Goal: Task Accomplishment & Management: Manage account settings

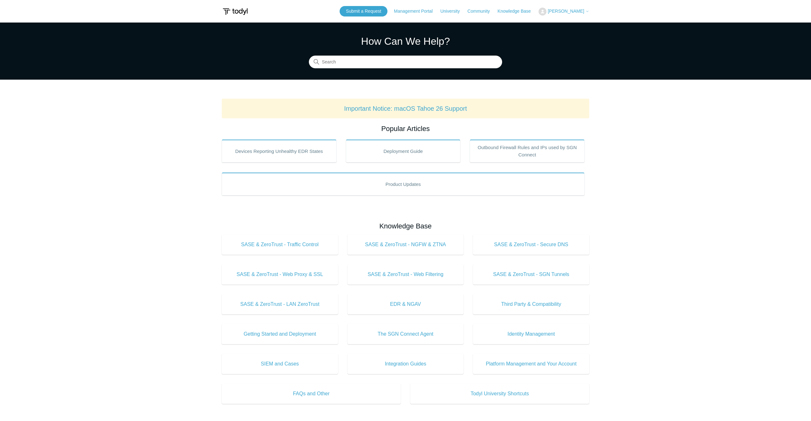
click at [576, 11] on span "Jimmy Pellizzi" at bounding box center [566, 11] width 36 height 5
click at [563, 34] on link "Sign out" at bounding box center [570, 35] width 62 height 11
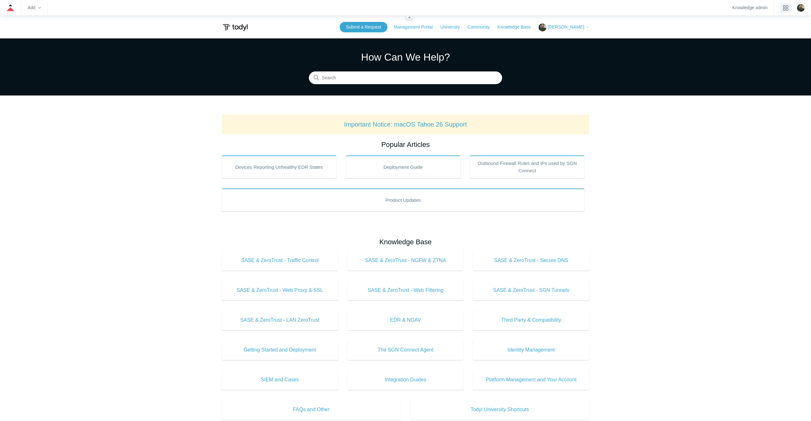
click at [790, 10] on button "product tray" at bounding box center [786, 8] width 10 height 10
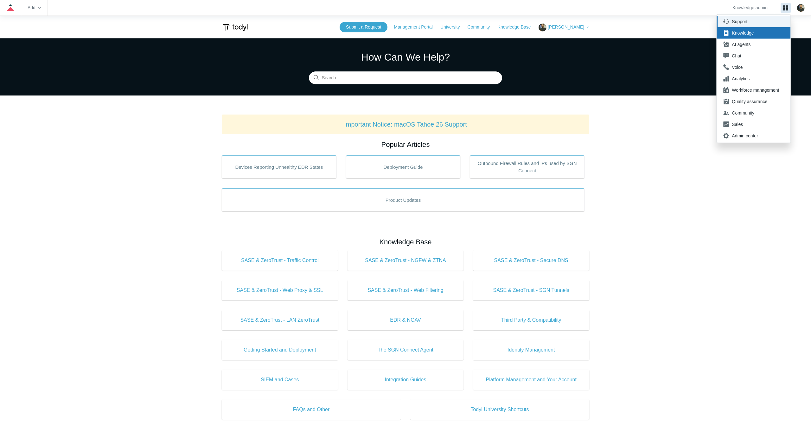
click at [753, 23] on div "Support" at bounding box center [755, 21] width 47 height 6
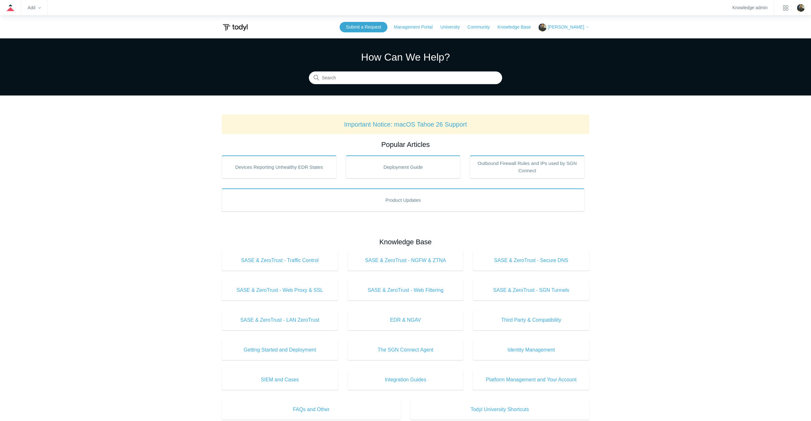
click at [135, 136] on main "Todyl Support Center How Can We Help? Search Important Notice: macOS Tahoe 26 S…" at bounding box center [405, 312] width 811 height 549
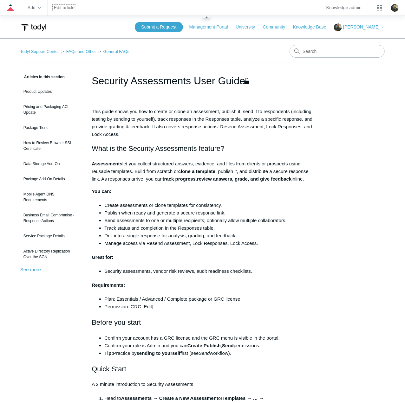
click at [58, 6] on link "Edit article" at bounding box center [64, 7] width 21 height 3
